Goal: Navigation & Orientation: Find specific page/section

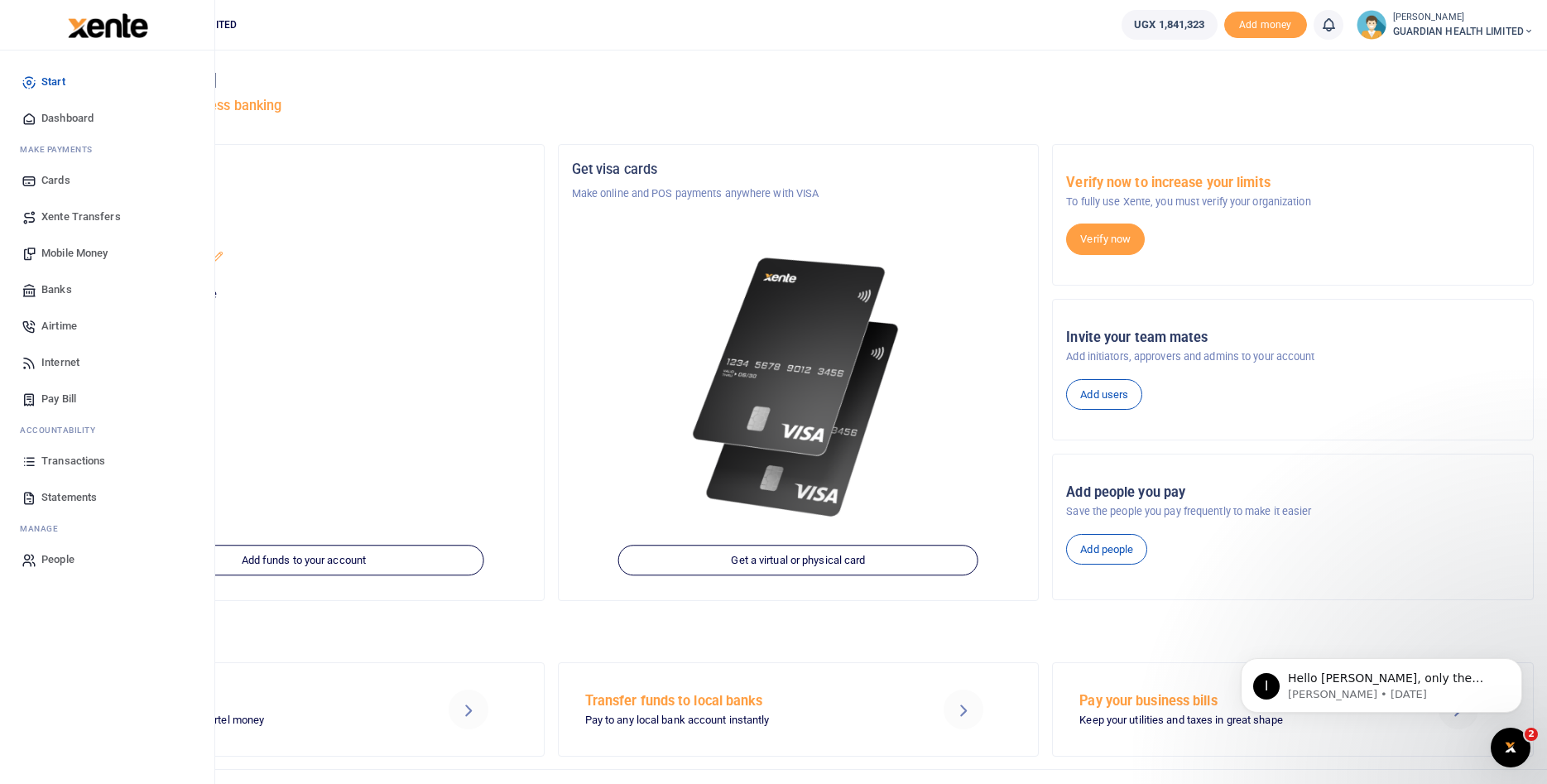
click at [75, 220] on span "Xente Transfers" at bounding box center [81, 216] width 80 height 17
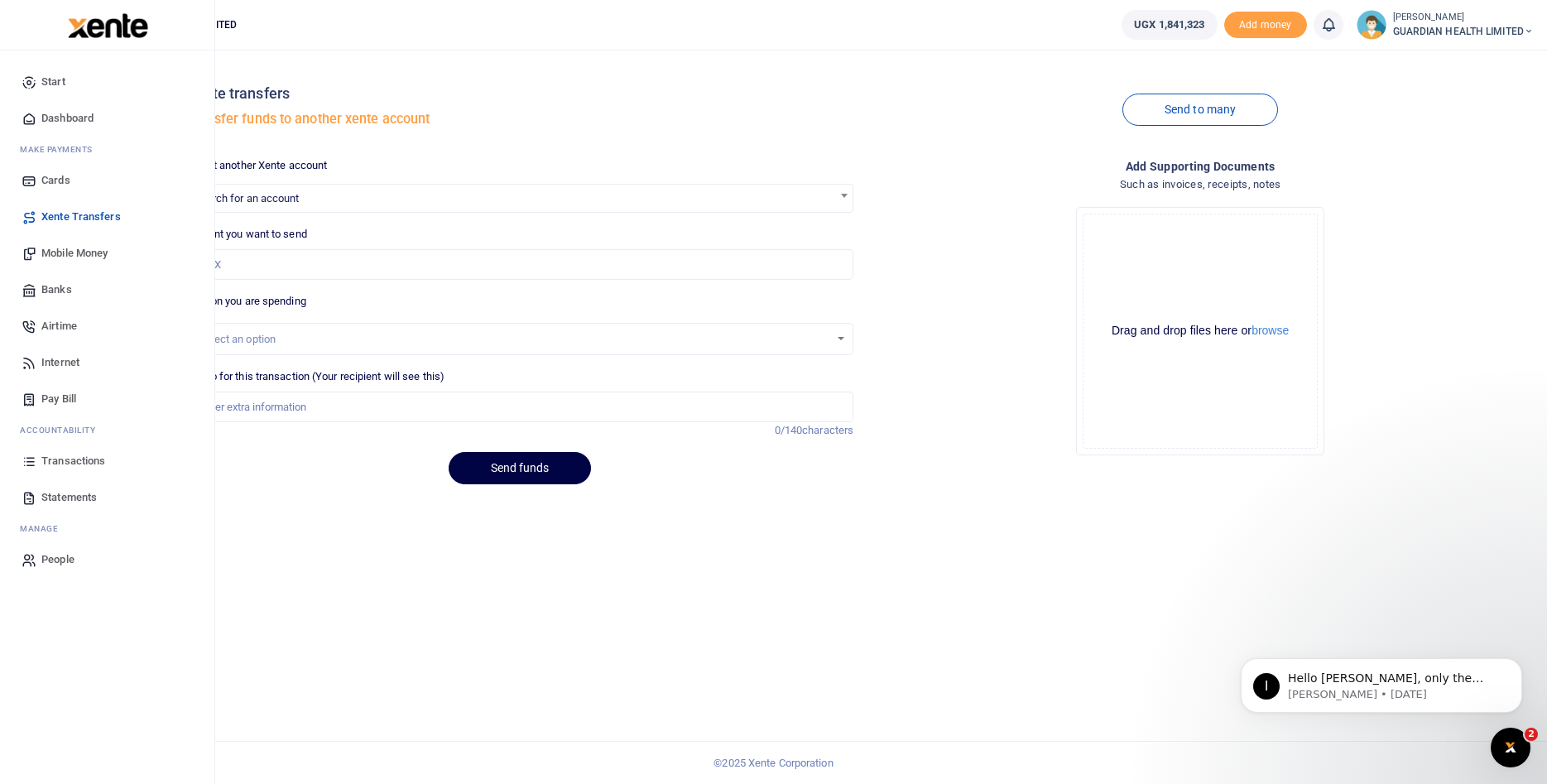
click at [59, 122] on span "Dashboard" at bounding box center [67, 118] width 52 height 17
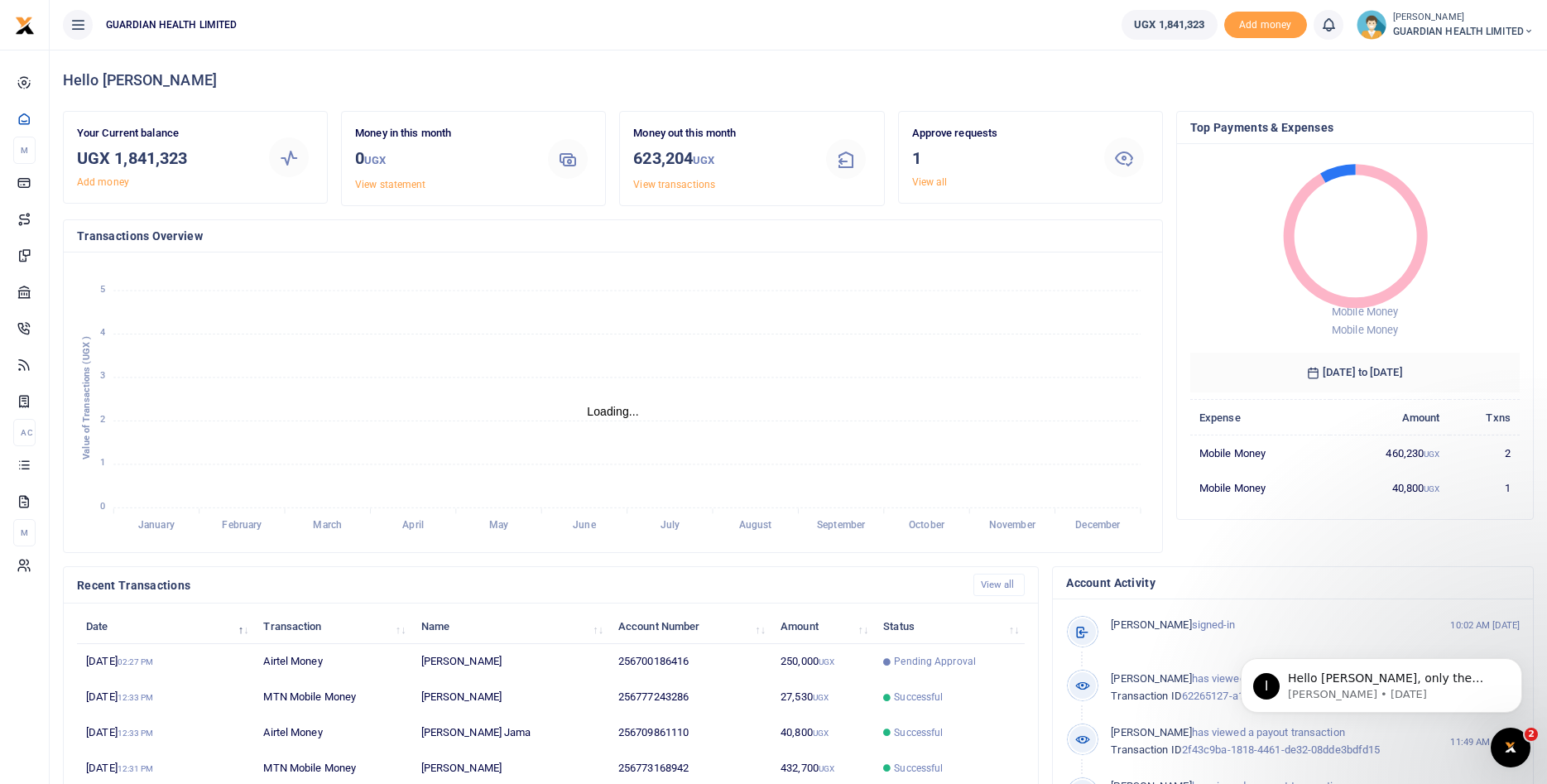
scroll to position [1, 1]
click at [243, 526] on tspan "February" at bounding box center [242, 526] width 40 height 12
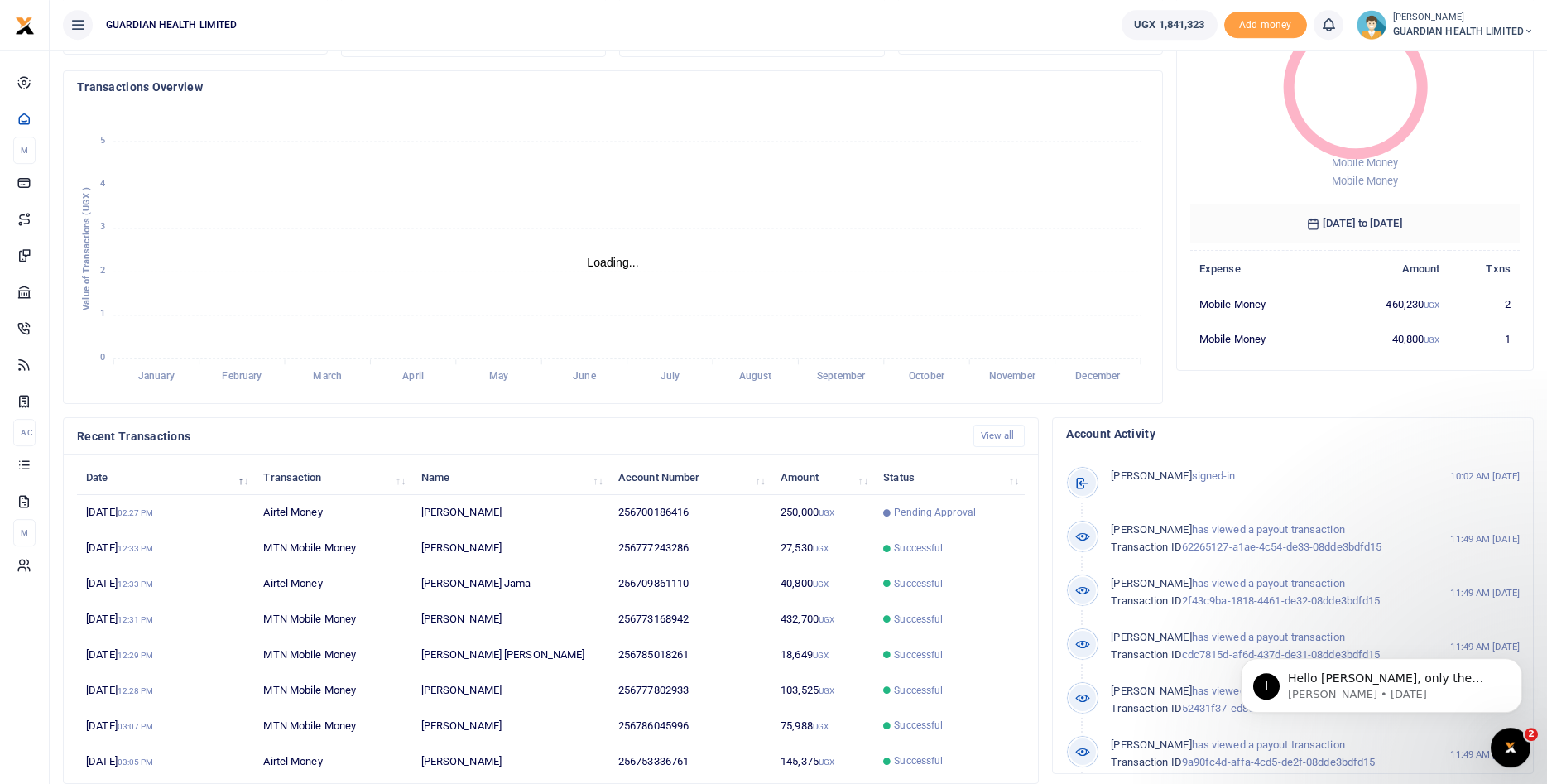
scroll to position [169, 0]
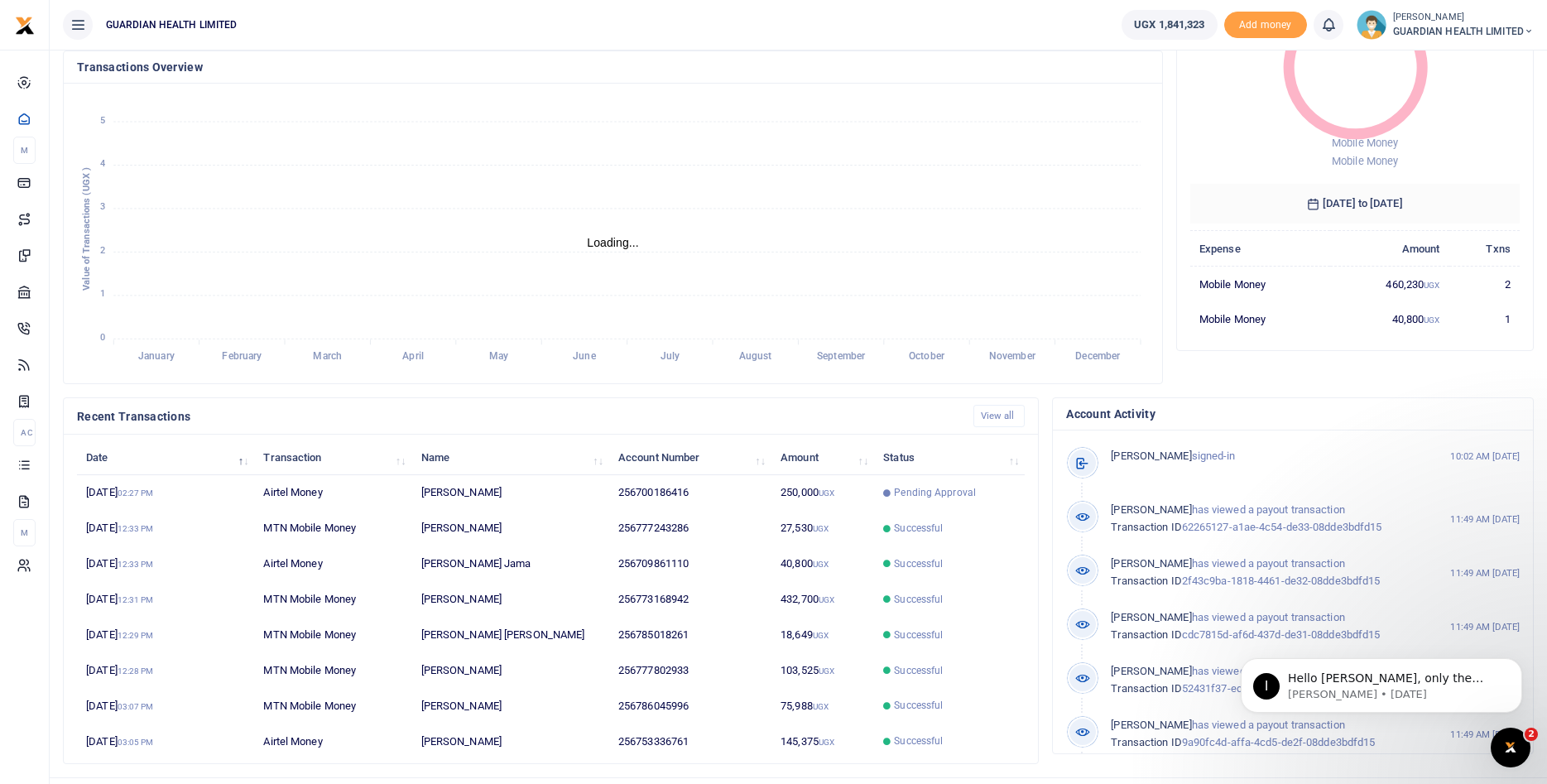
click at [240, 354] on tspan "February" at bounding box center [242, 357] width 40 height 12
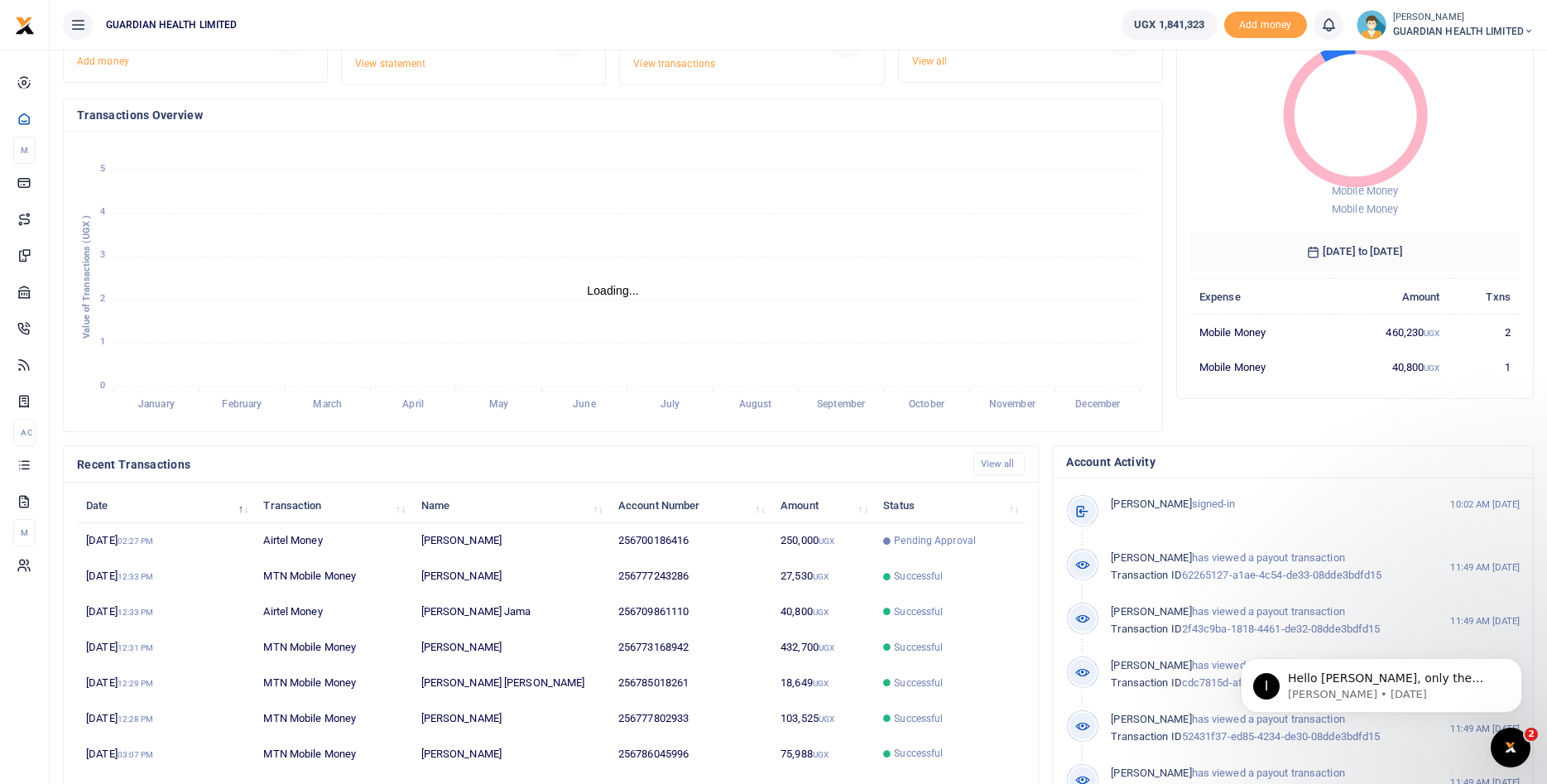
scroll to position [0, 0]
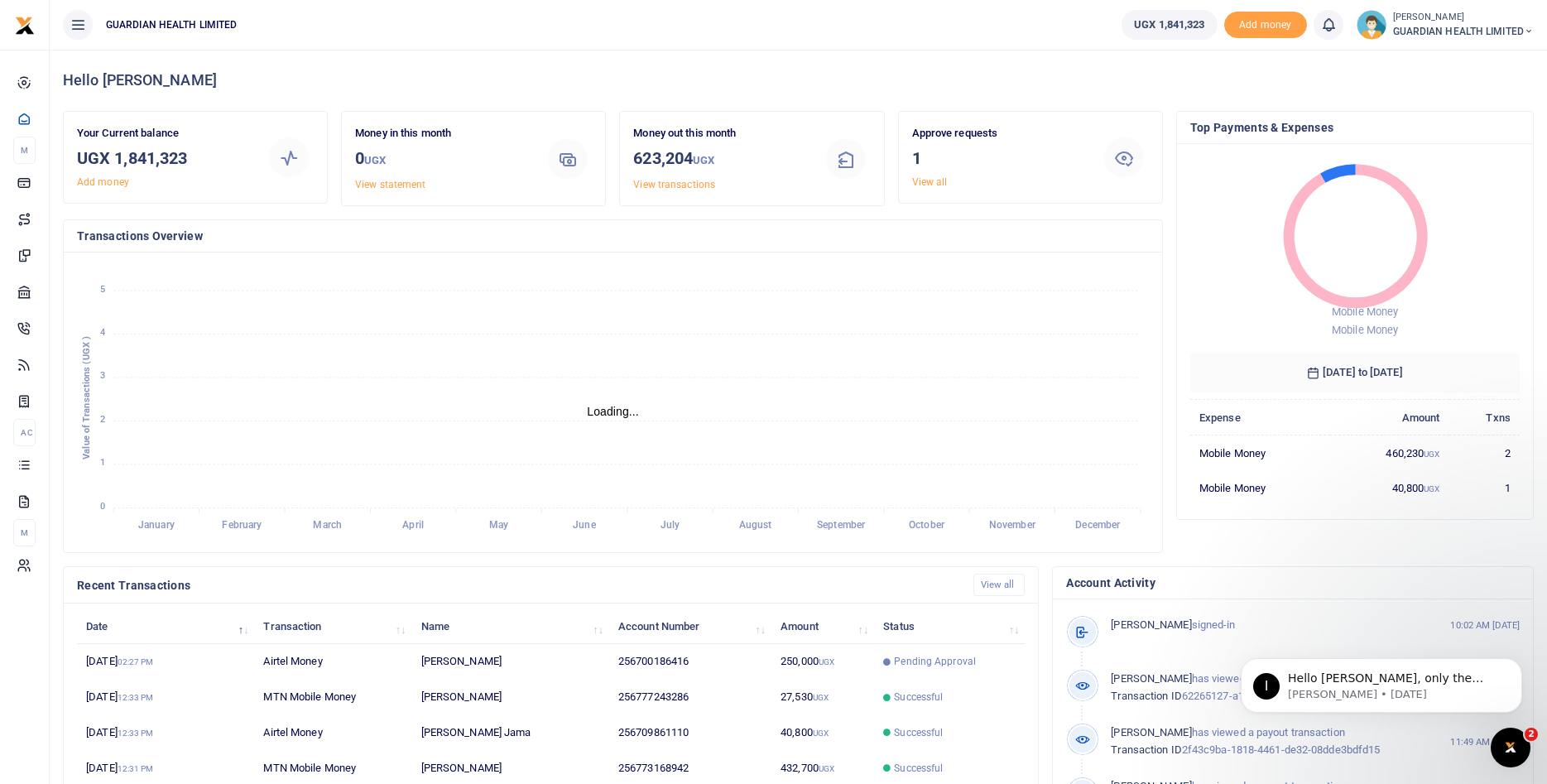
click at [238, 528] on tspan "February" at bounding box center [242, 526] width 40 height 12
click at [75, 23] on icon at bounding box center [78, 25] width 17 height 18
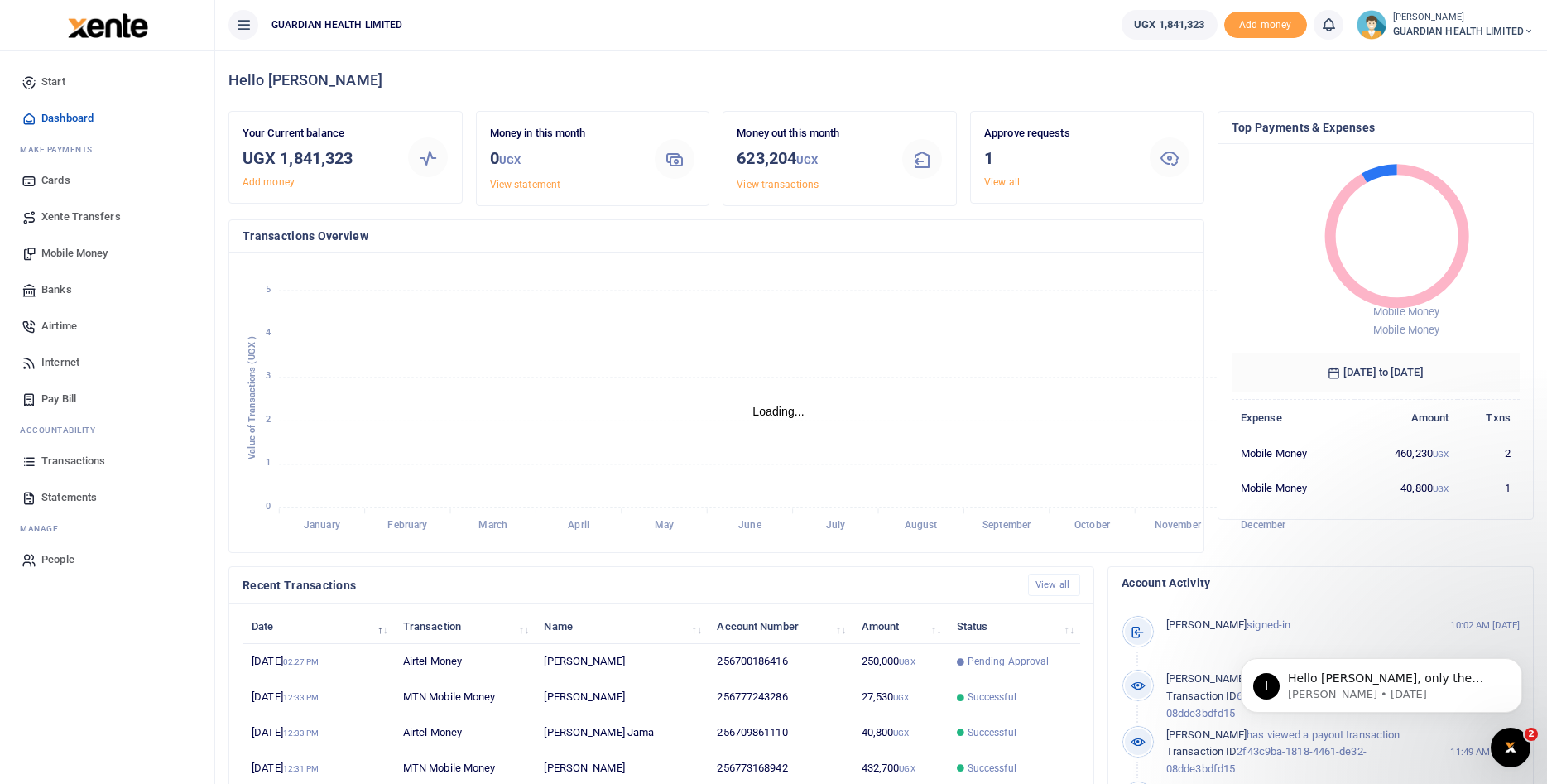
scroll to position [1, 1]
